Goal: Task Accomplishment & Management: Manage account settings

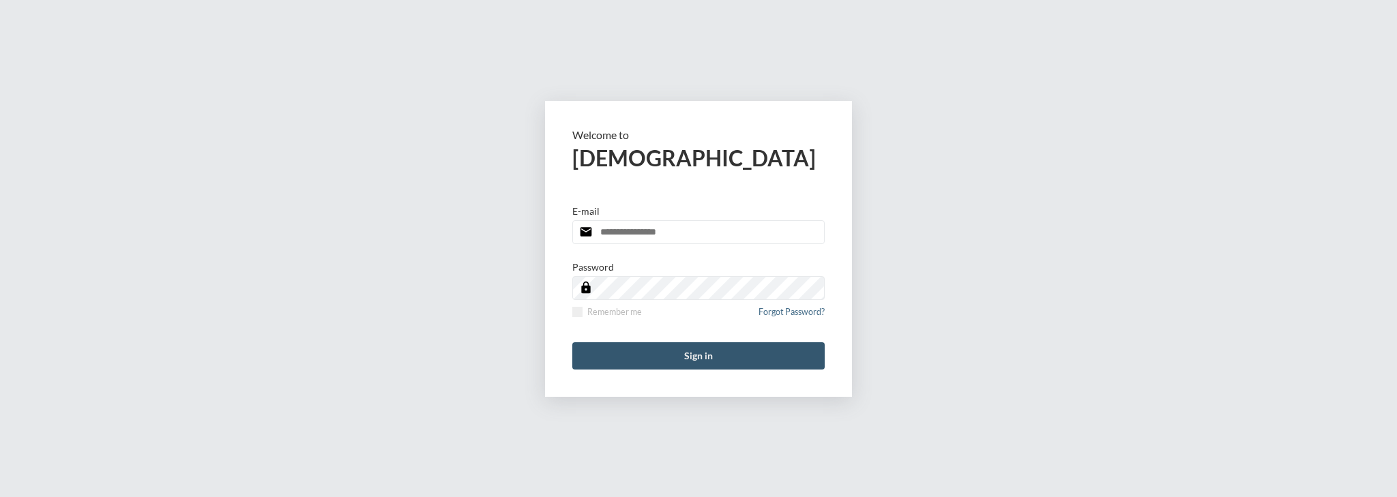
type input "**********"
click at [660, 349] on button "Sign in" at bounding box center [698, 355] width 252 height 27
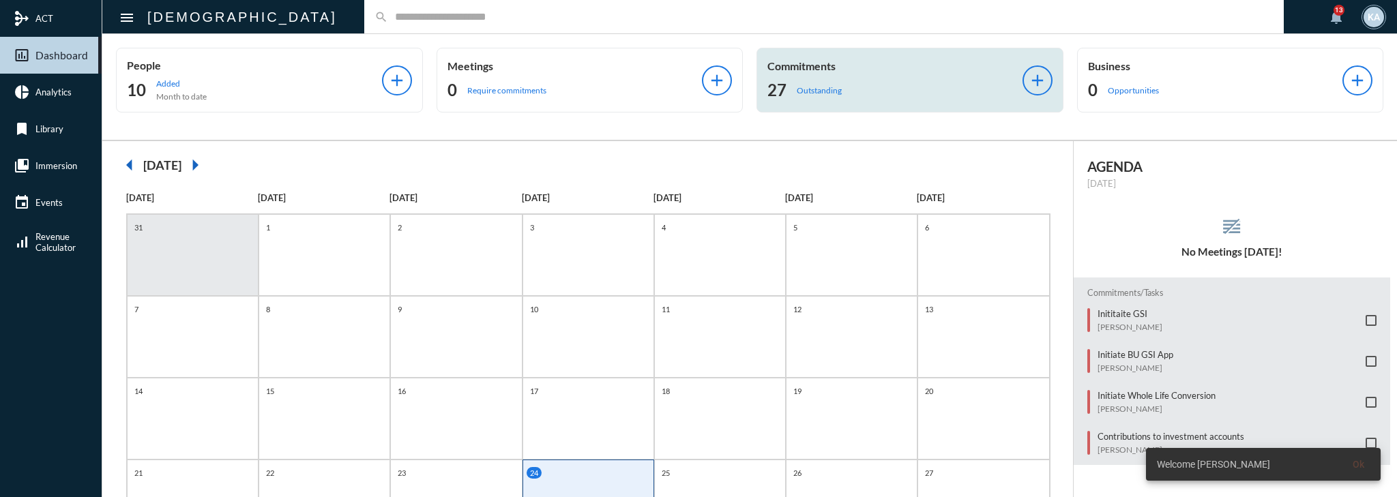
click at [799, 103] on div "Commitments 27 Outstanding add" at bounding box center [909, 80] width 307 height 65
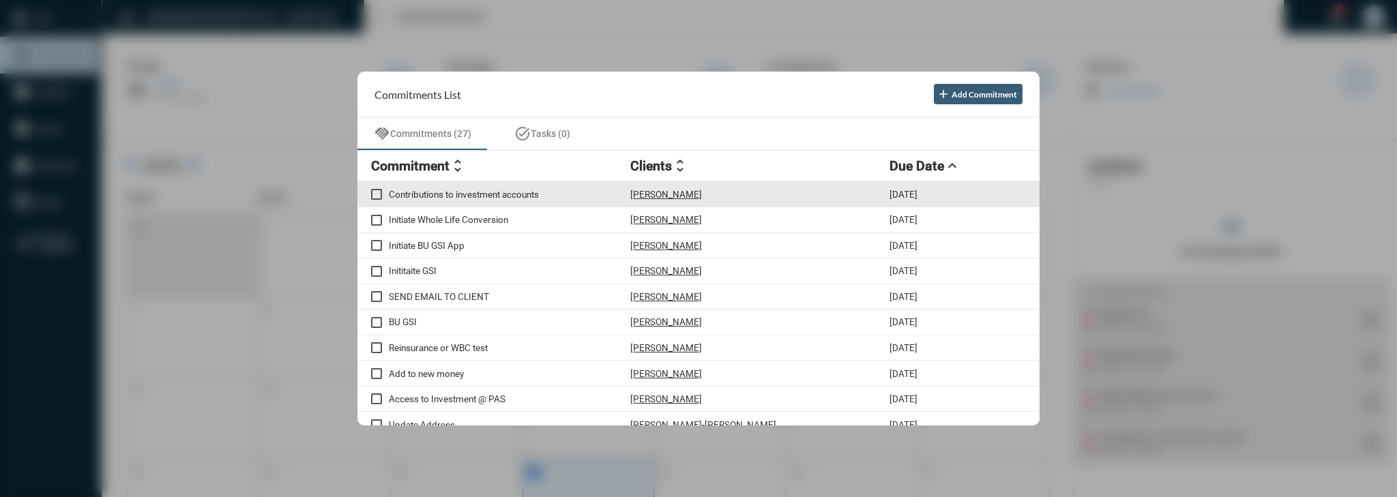
click at [422, 198] on p "Contributions to investment accounts" at bounding box center [509, 194] width 241 height 11
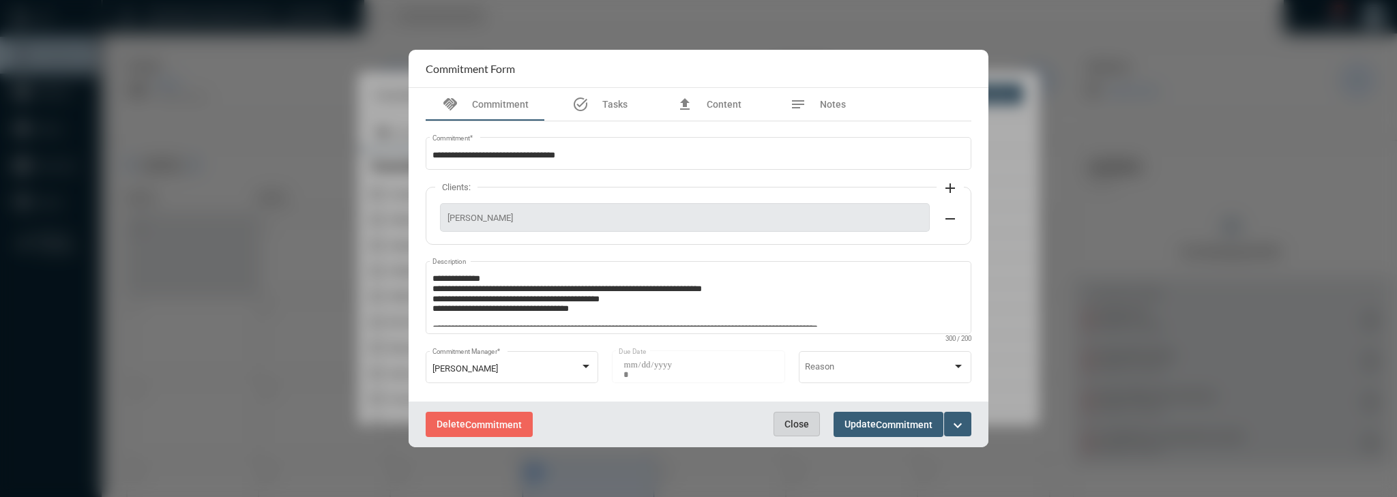
click at [801, 419] on span "Close" at bounding box center [796, 424] width 25 height 11
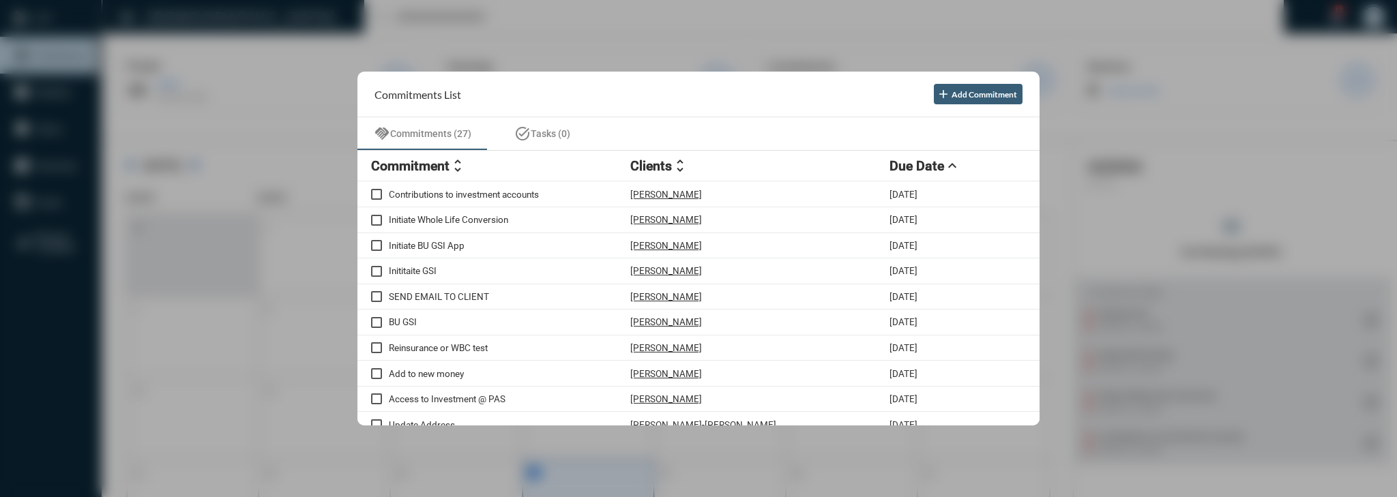
click at [430, 173] on h2 "Commitment" at bounding box center [410, 166] width 78 height 16
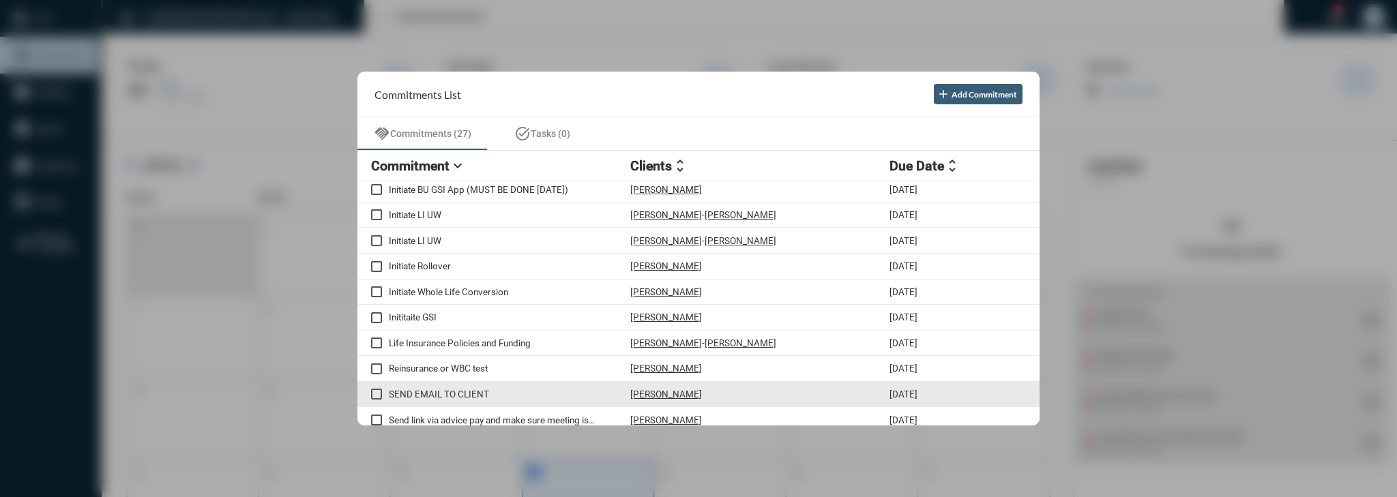
scroll to position [336, 0]
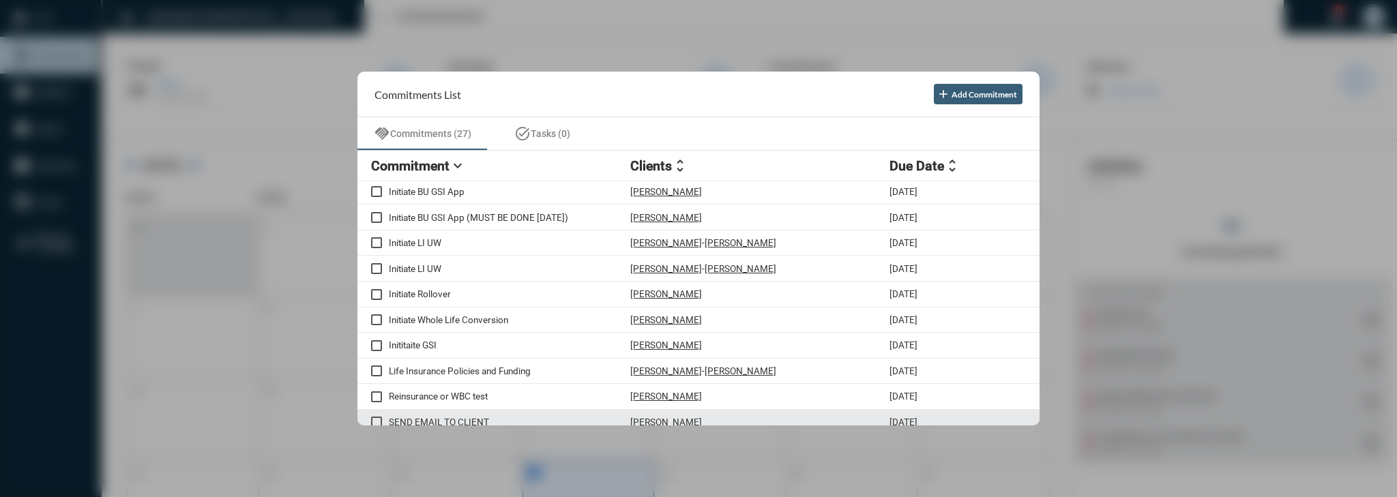
click at [456, 366] on p "Life Insurance Policies and Funding" at bounding box center [509, 371] width 241 height 11
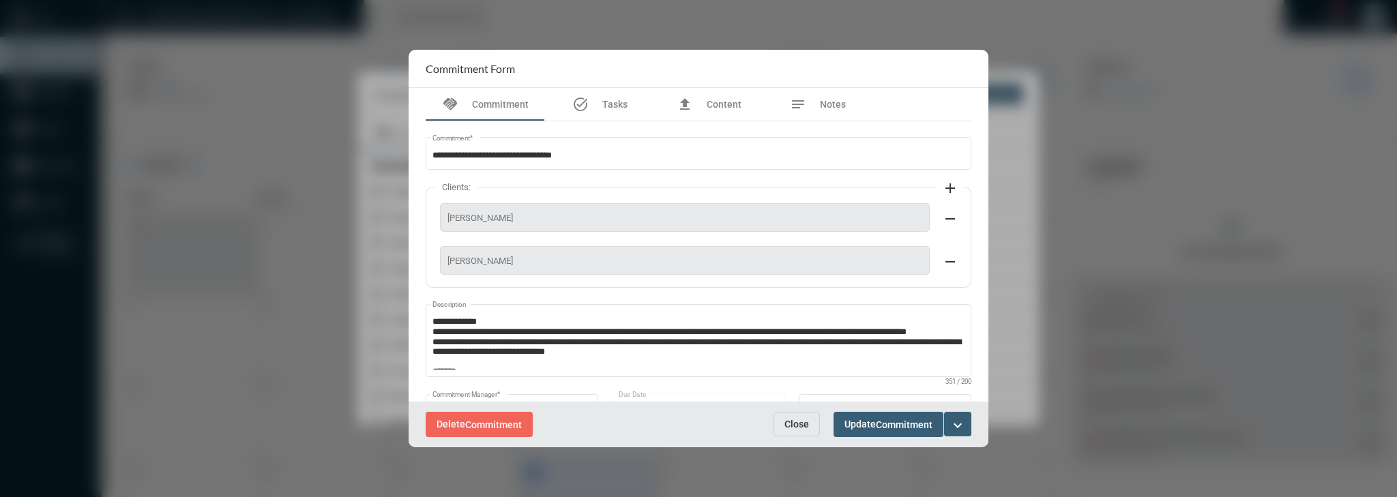
click at [792, 430] on button "Close" at bounding box center [796, 424] width 46 height 25
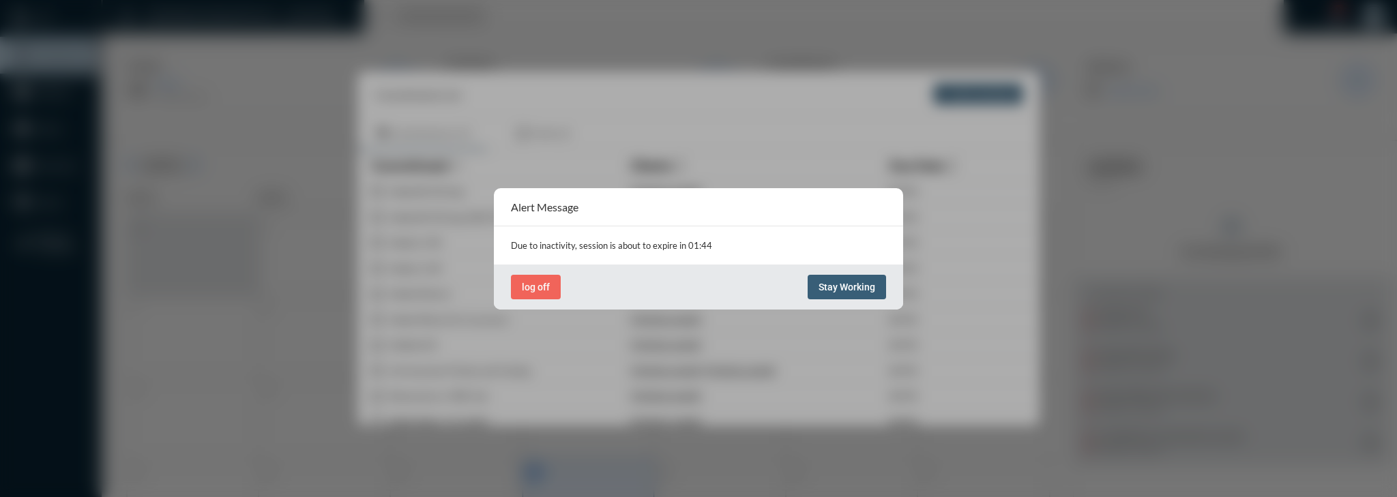
click at [854, 295] on button "Stay Working" at bounding box center [847, 287] width 78 height 25
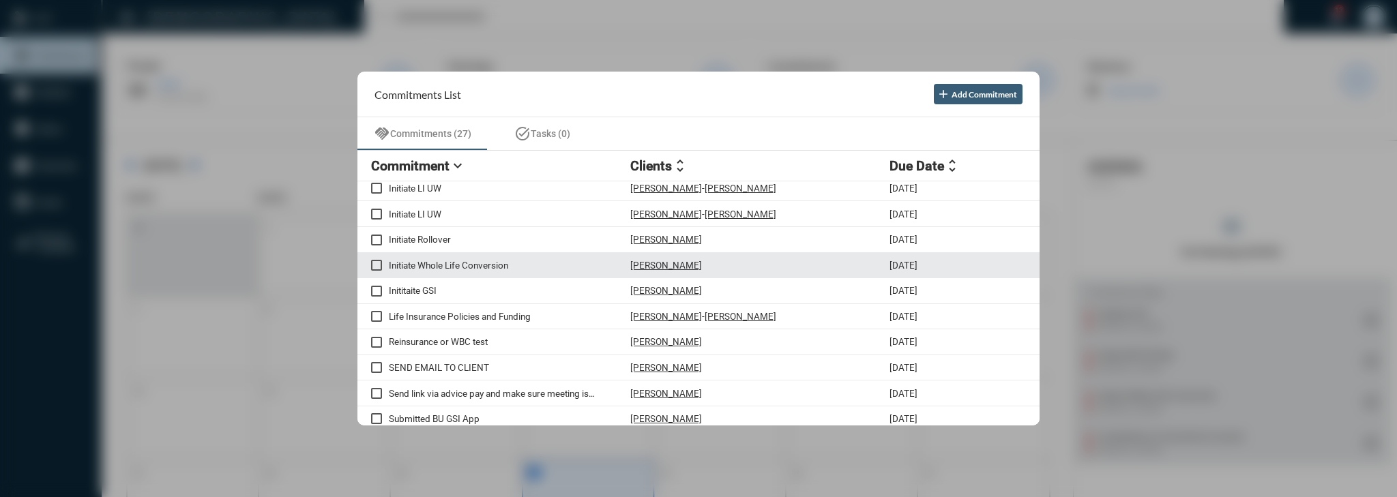
scroll to position [0, 0]
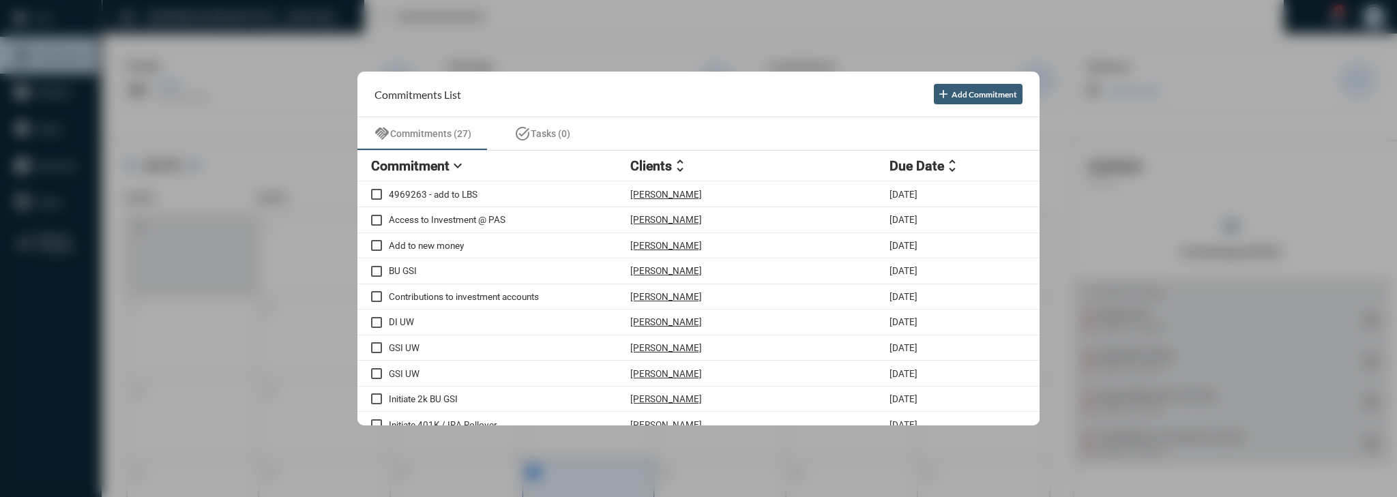
drag, startPoint x: 1267, startPoint y: 210, endPoint x: 1193, endPoint y: 203, distance: 74.7
click at [1267, 210] on div at bounding box center [698, 248] width 1397 height 497
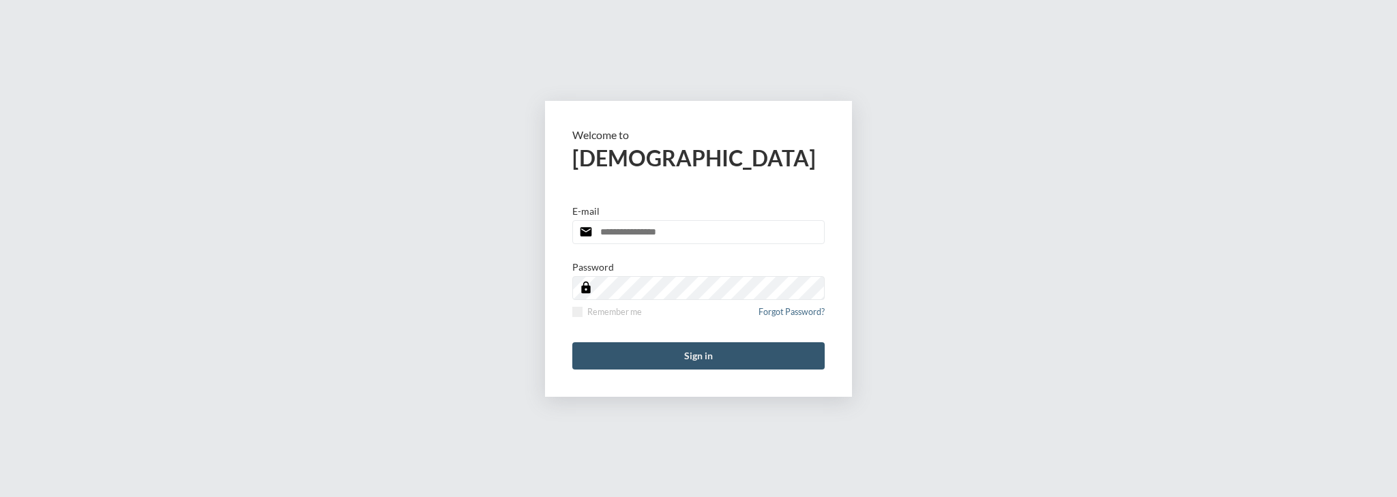
type input "**********"
click at [726, 363] on button "Sign in" at bounding box center [698, 355] width 252 height 27
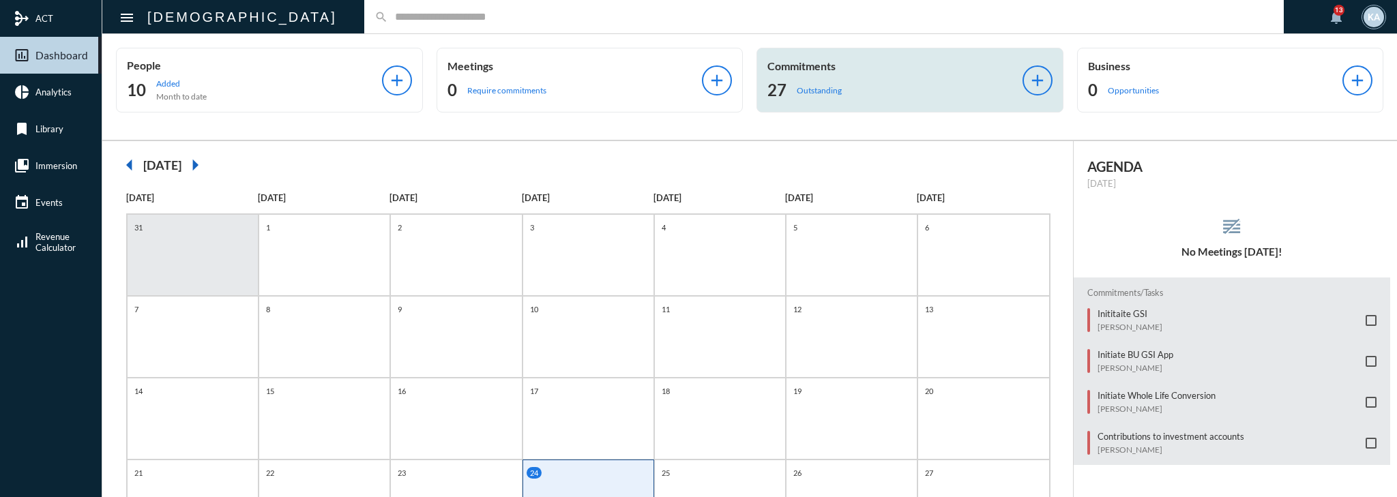
click at [862, 101] on div "Commitments 27 Outstanding add" at bounding box center [909, 80] width 307 height 65
